Goal: Obtain resource: Obtain resource

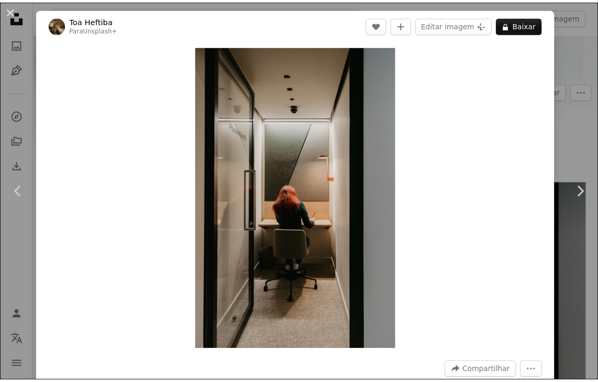
scroll to position [105, 0]
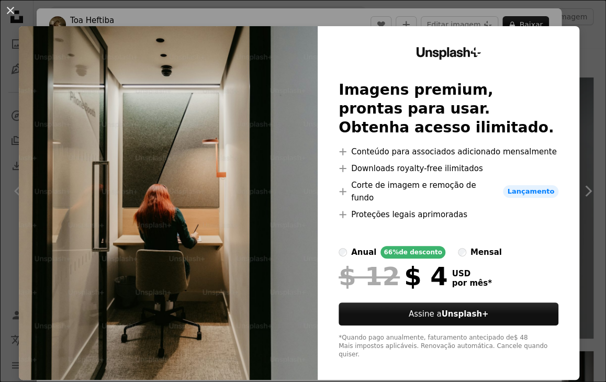
click at [586, 26] on div "An X shape Unsplash+ Imagens premium, prontas para usar. Obtenha acesso ilimita…" at bounding box center [303, 191] width 606 height 382
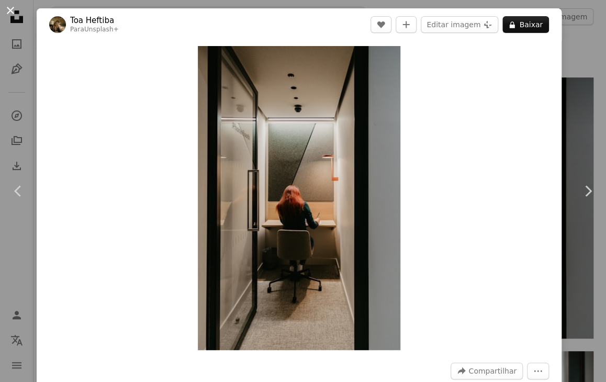
click at [13, 13] on button "An X shape" at bounding box center [10, 10] width 13 height 13
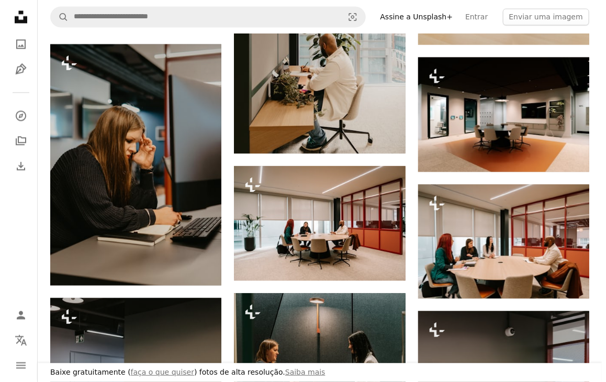
scroll to position [838, 0]
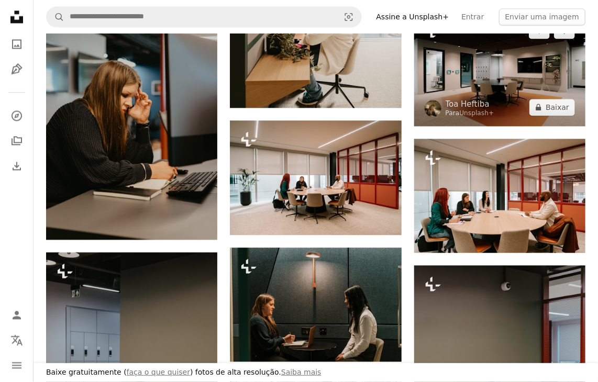
click at [456, 75] on img at bounding box center [499, 69] width 171 height 114
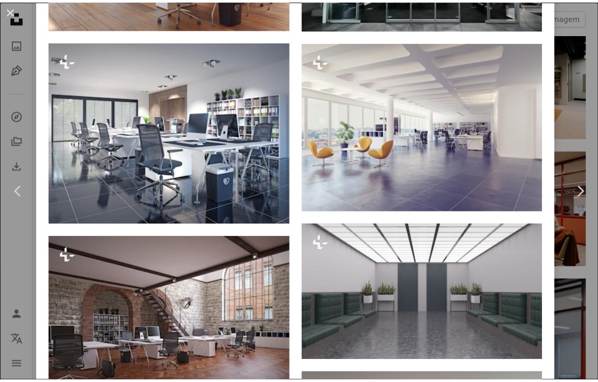
scroll to position [6761, 0]
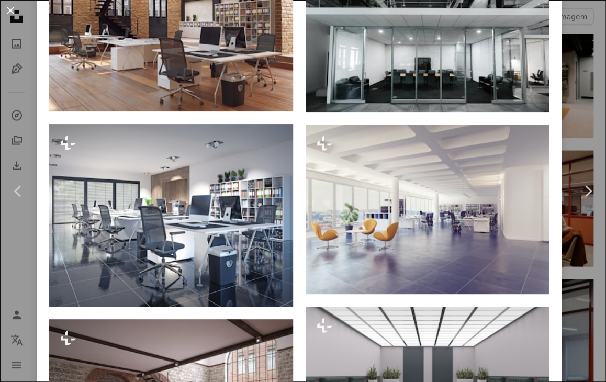
click at [14, 7] on button "An X shape" at bounding box center [10, 10] width 13 height 13
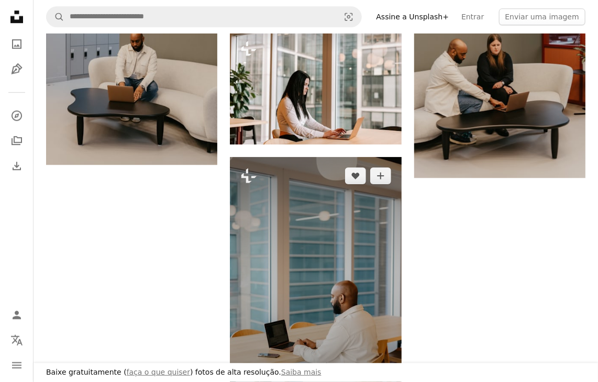
scroll to position [1414, 0]
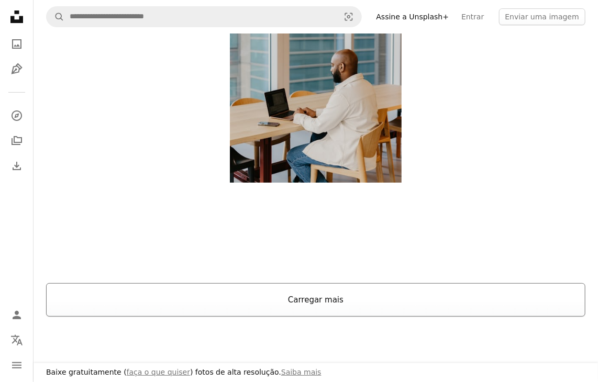
click at [315, 308] on button "Carregar mais" at bounding box center [315, 300] width 539 height 34
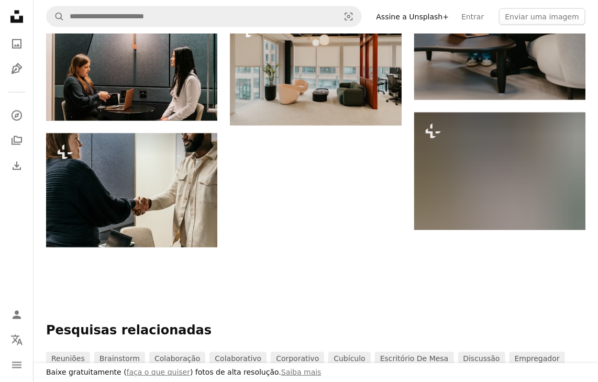
scroll to position [6578, 0]
